Goal: Check status: Check status

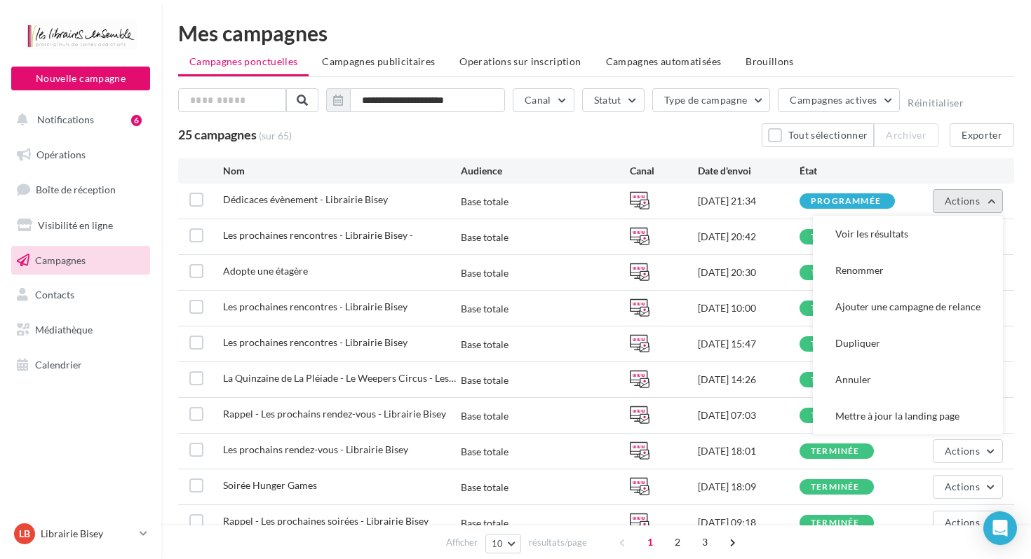
click at [972, 203] on span "Actions" at bounding box center [961, 201] width 35 height 12
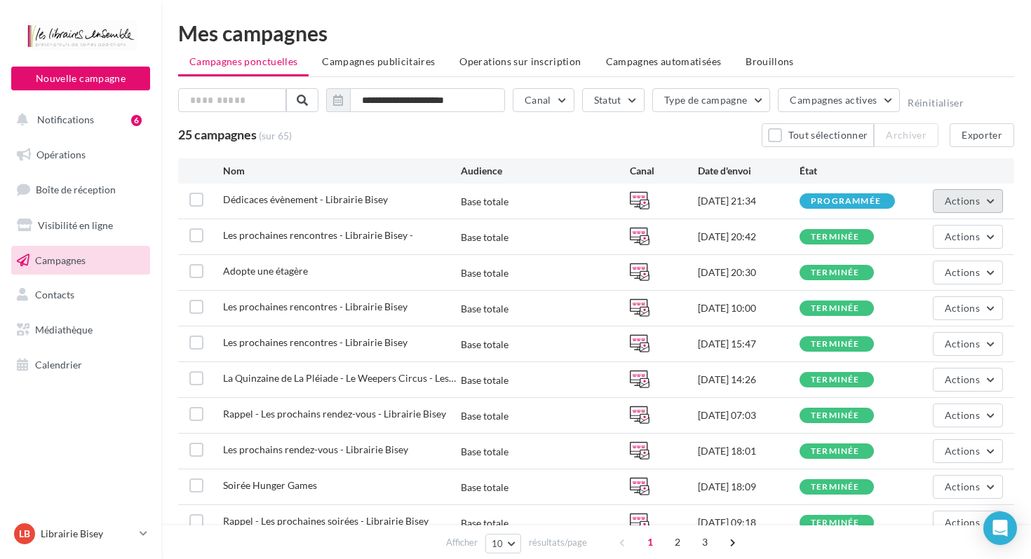
click at [972, 203] on span "Actions" at bounding box center [961, 201] width 35 height 12
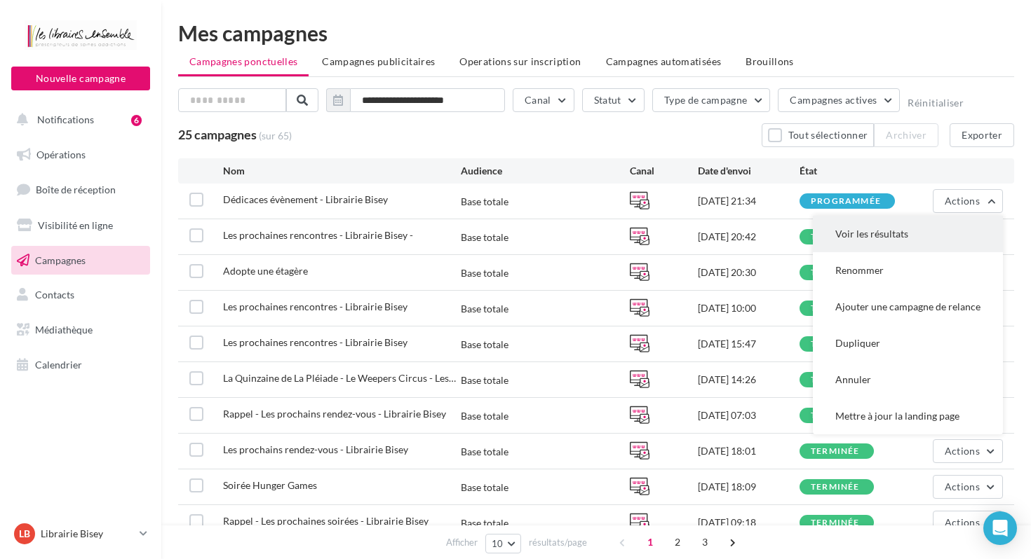
click at [880, 233] on button "Voir les résultats" at bounding box center [908, 234] width 190 height 36
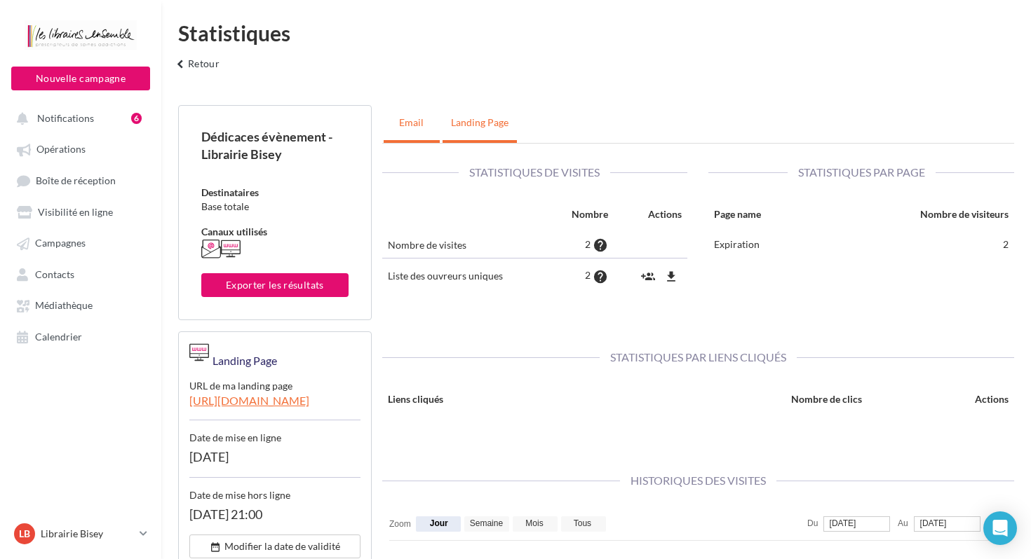
click at [408, 117] on link "Email" at bounding box center [412, 122] width 56 height 35
